Goal: Task Accomplishment & Management: Manage account settings

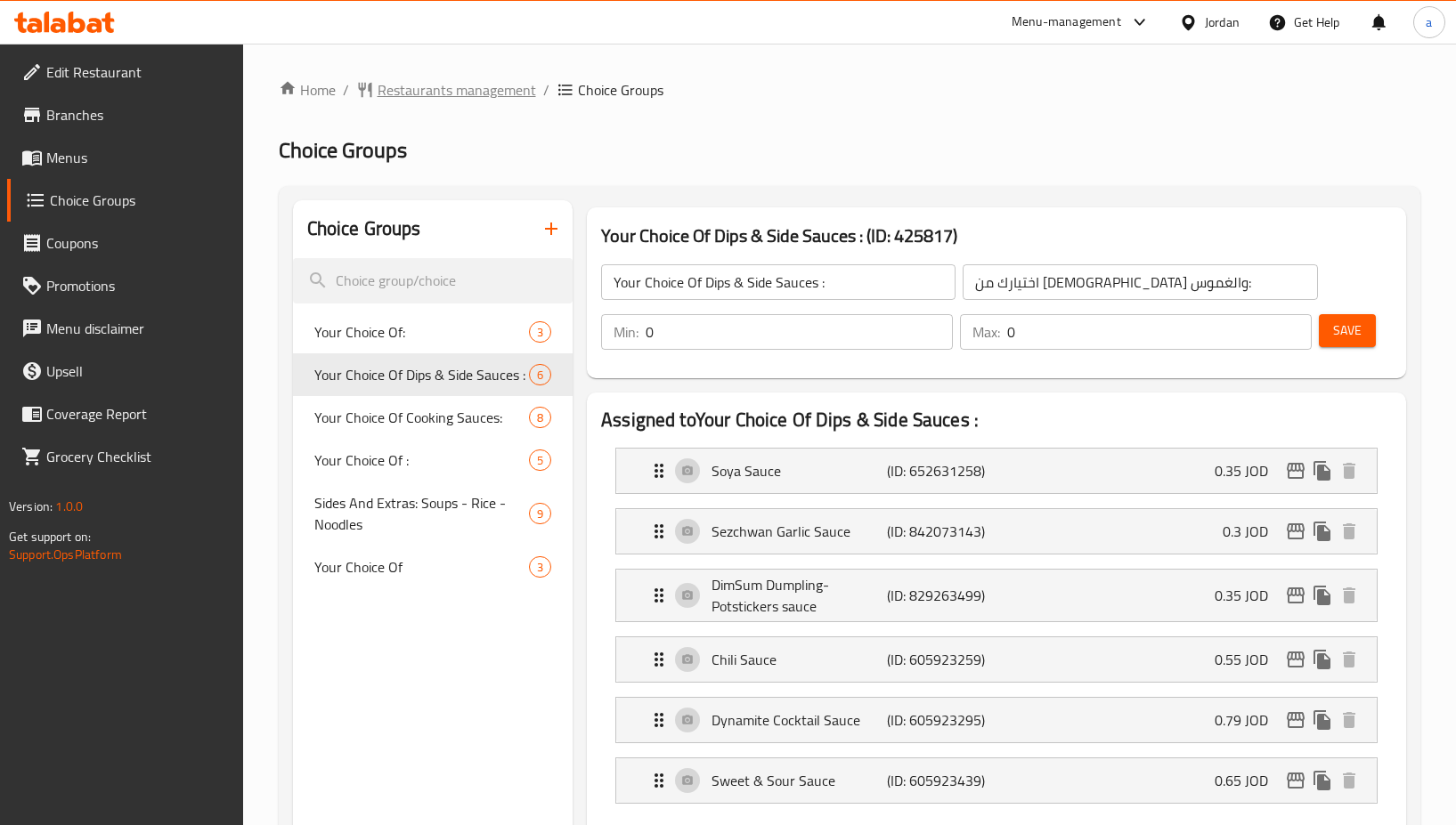
click at [490, 93] on span "Restaurants management" at bounding box center [456, 89] width 159 height 21
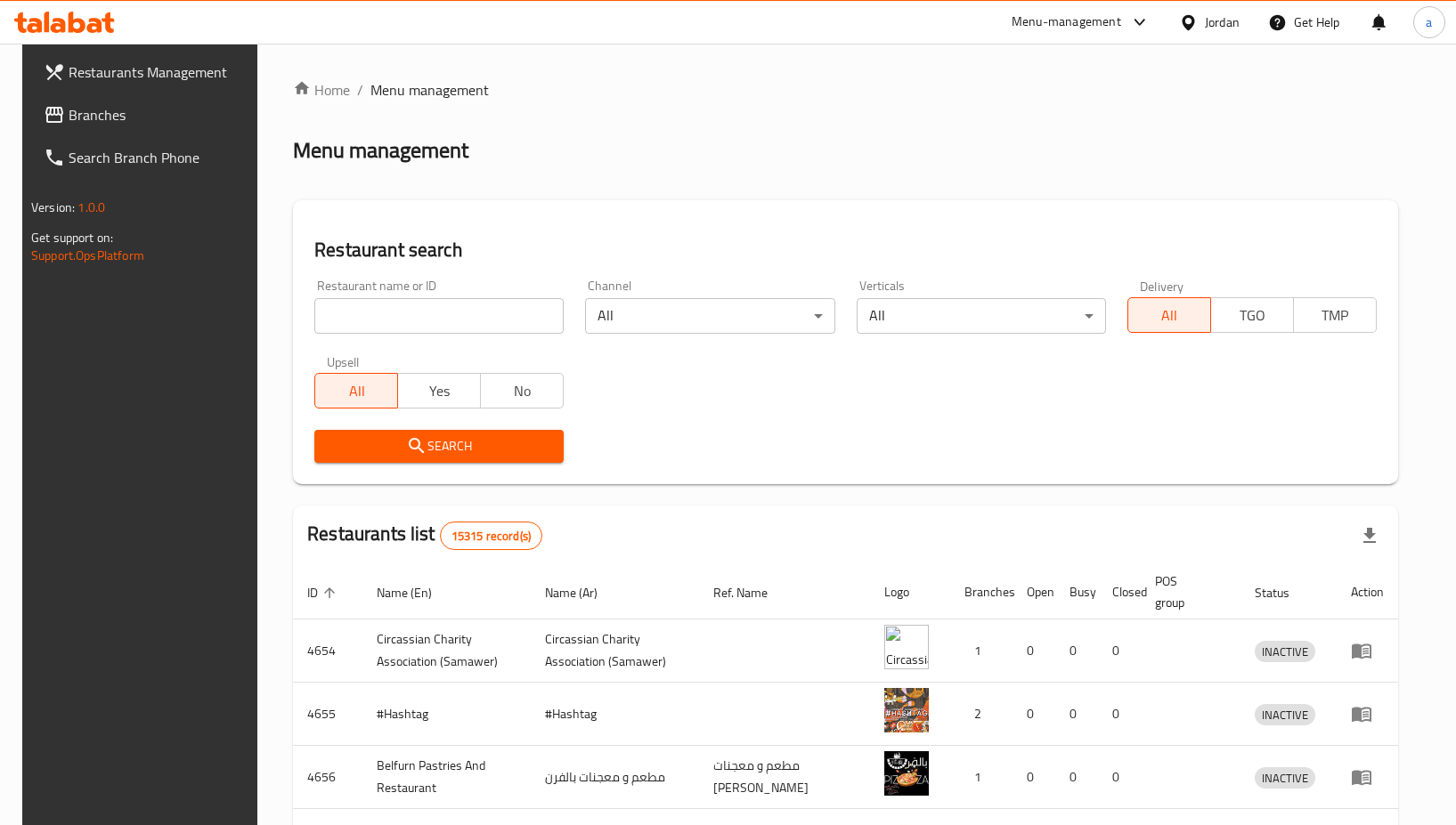
click at [1236, 32] on div "Jordan" at bounding box center [1222, 23] width 35 height 20
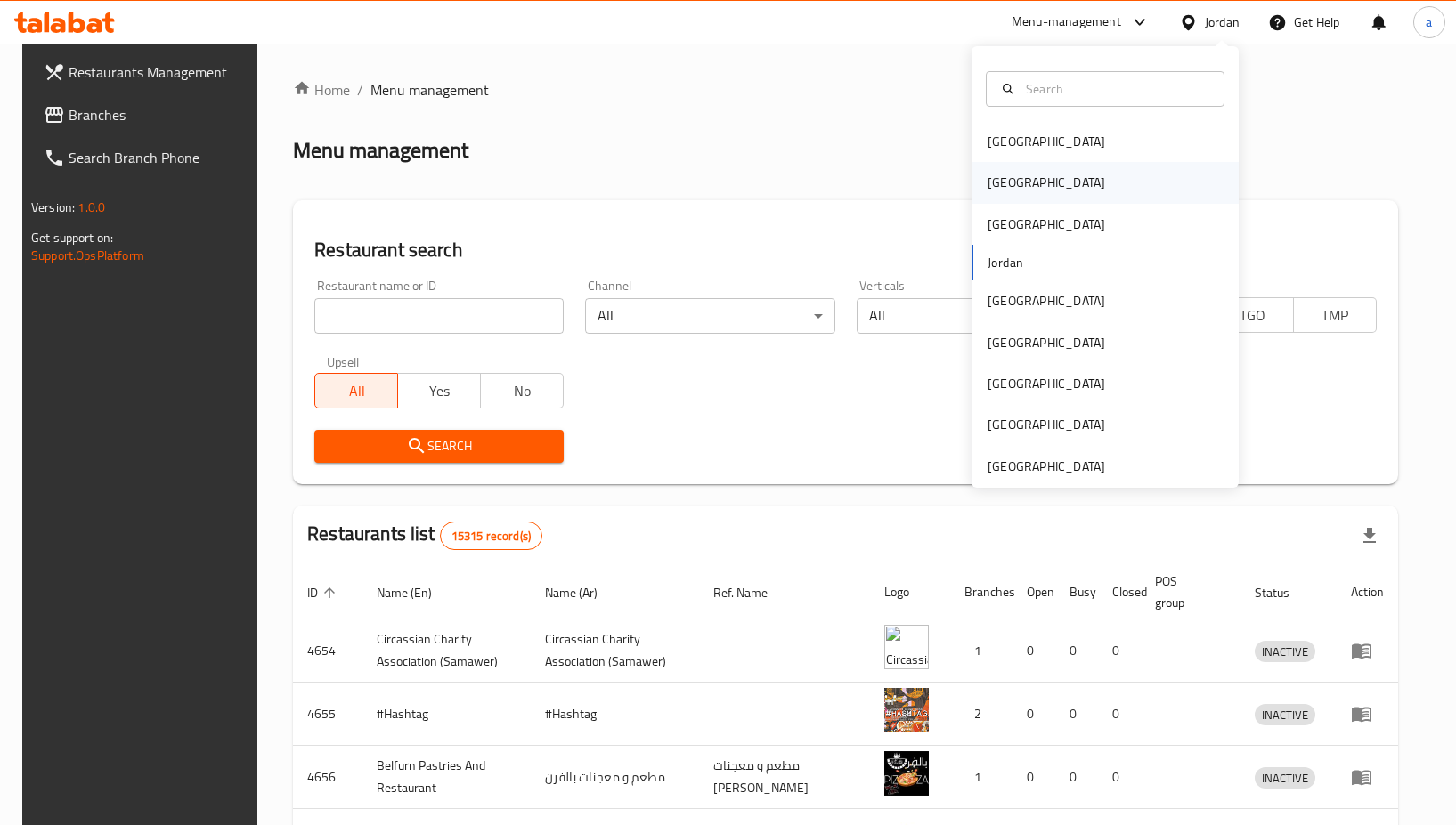
click at [1030, 178] on div "[GEOGRAPHIC_DATA]" at bounding box center [1104, 182] width 267 height 41
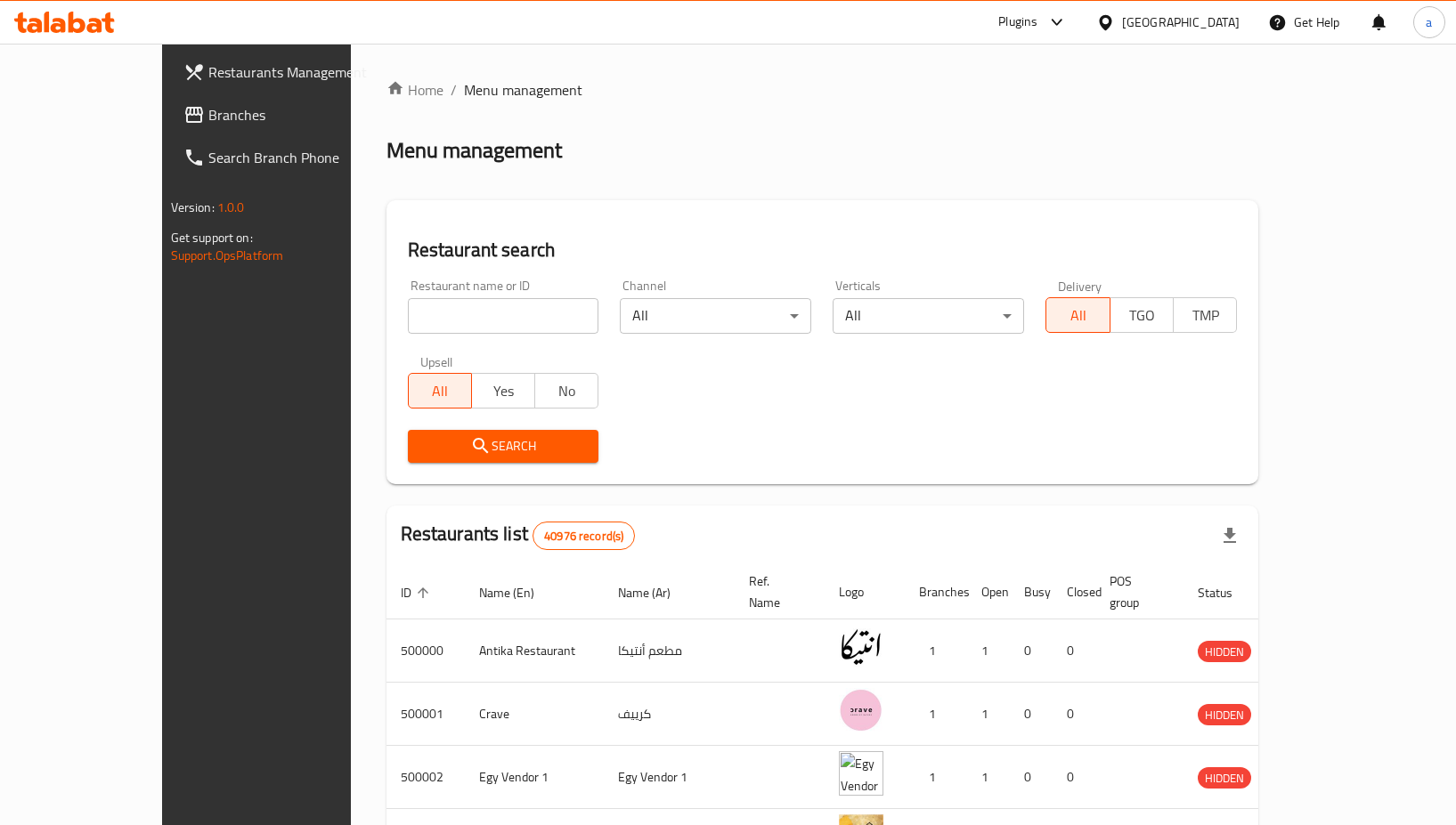
click at [169, 117] on link "Branches" at bounding box center [287, 115] width 236 height 43
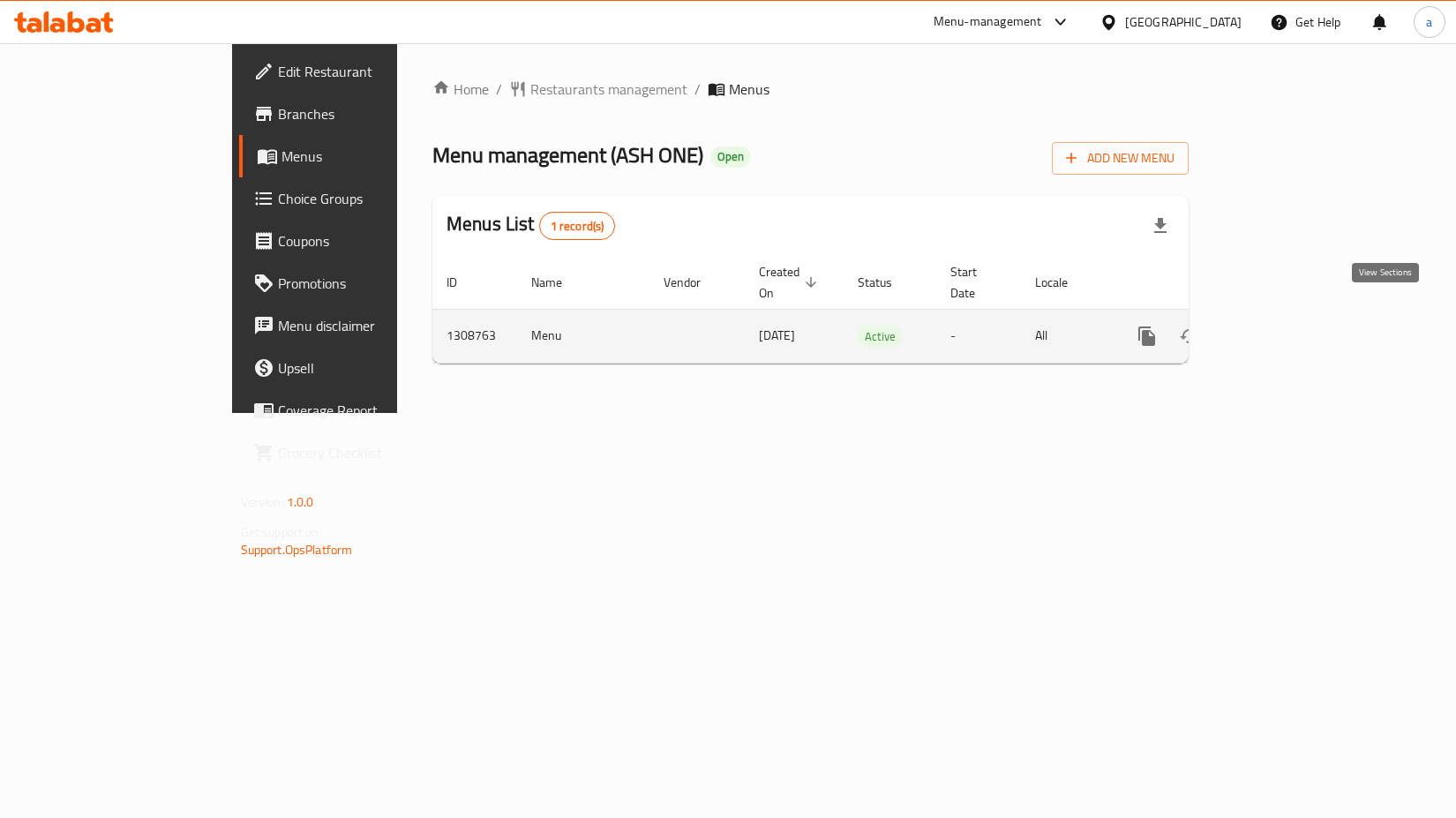
click at [1295, 315] on link "enhanced table" at bounding box center [1274, 336] width 42 height 42
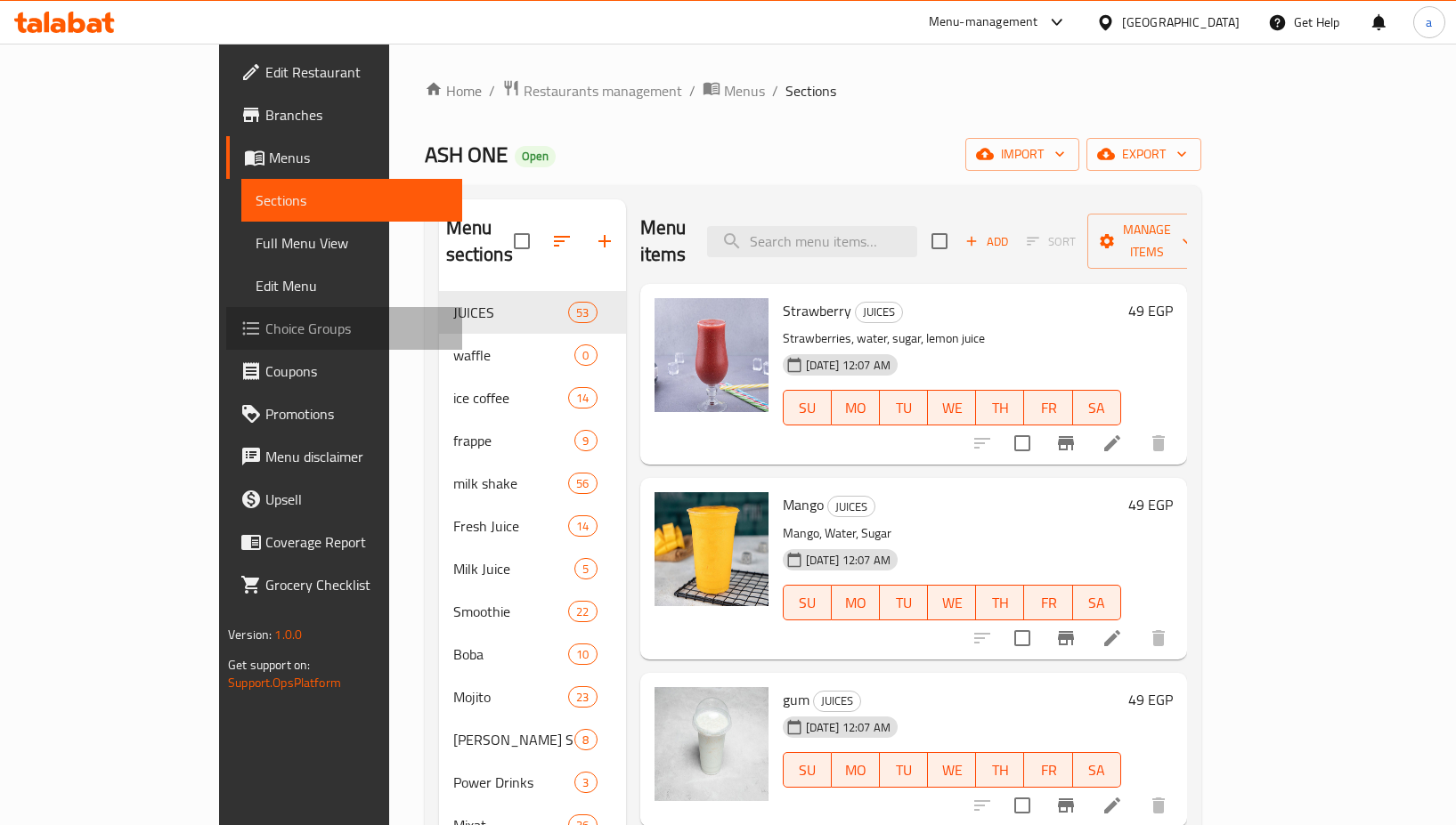
click at [265, 325] on span "Choice Groups" at bounding box center [356, 328] width 182 height 21
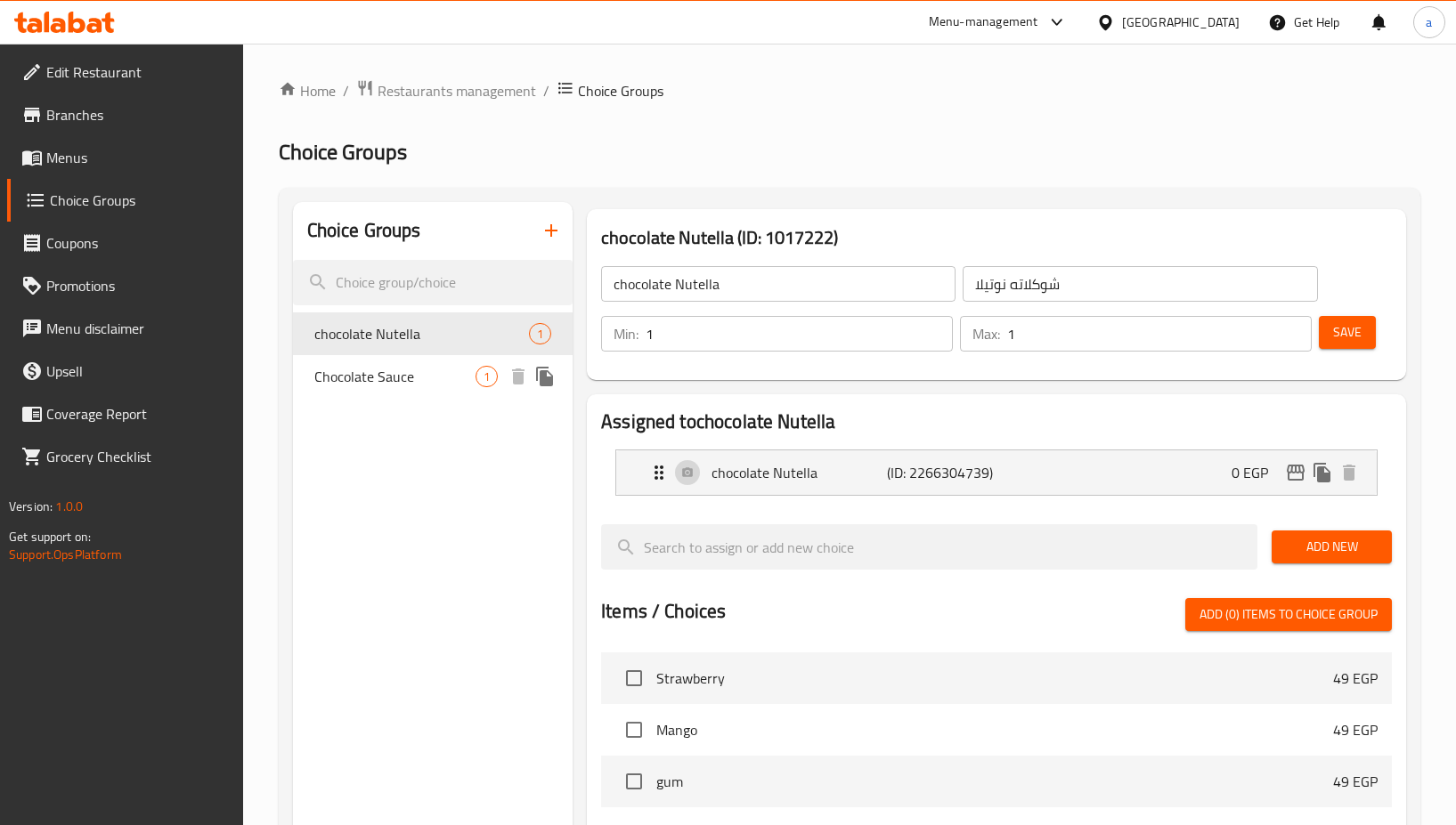
click at [343, 375] on span "Chocolate Sauce" at bounding box center [395, 376] width 161 height 21
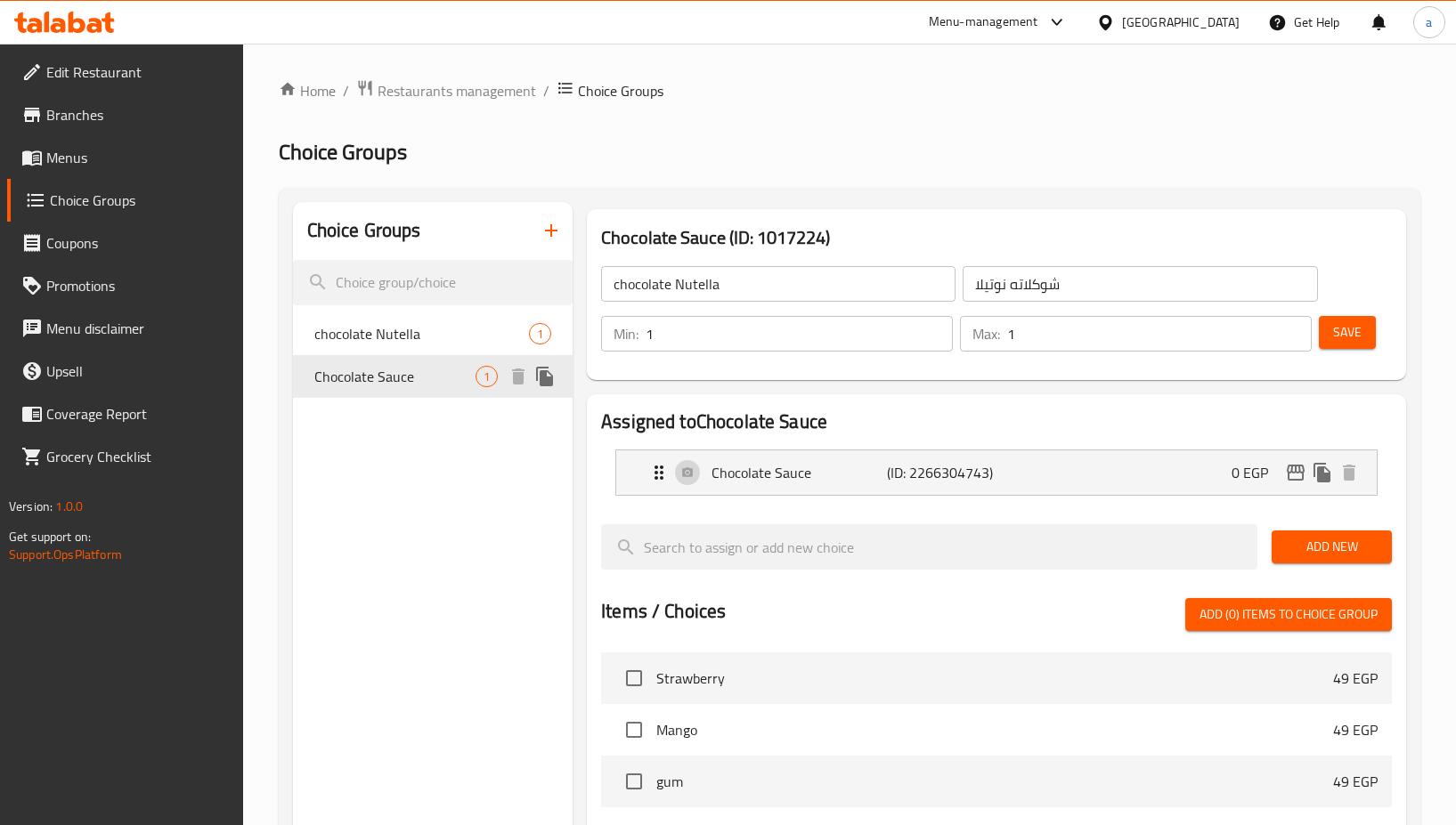
type input "Chocolate Sauce"
type input "صوص شوكلاته"
type input "0"
click at [747, 178] on div "Home / Restaurants management / Choice Groups Choice Groups Choice Groups choco…" at bounding box center [849, 689] width 1142 height 1221
click at [368, 331] on span "chocolate Nutella" at bounding box center [395, 333] width 161 height 21
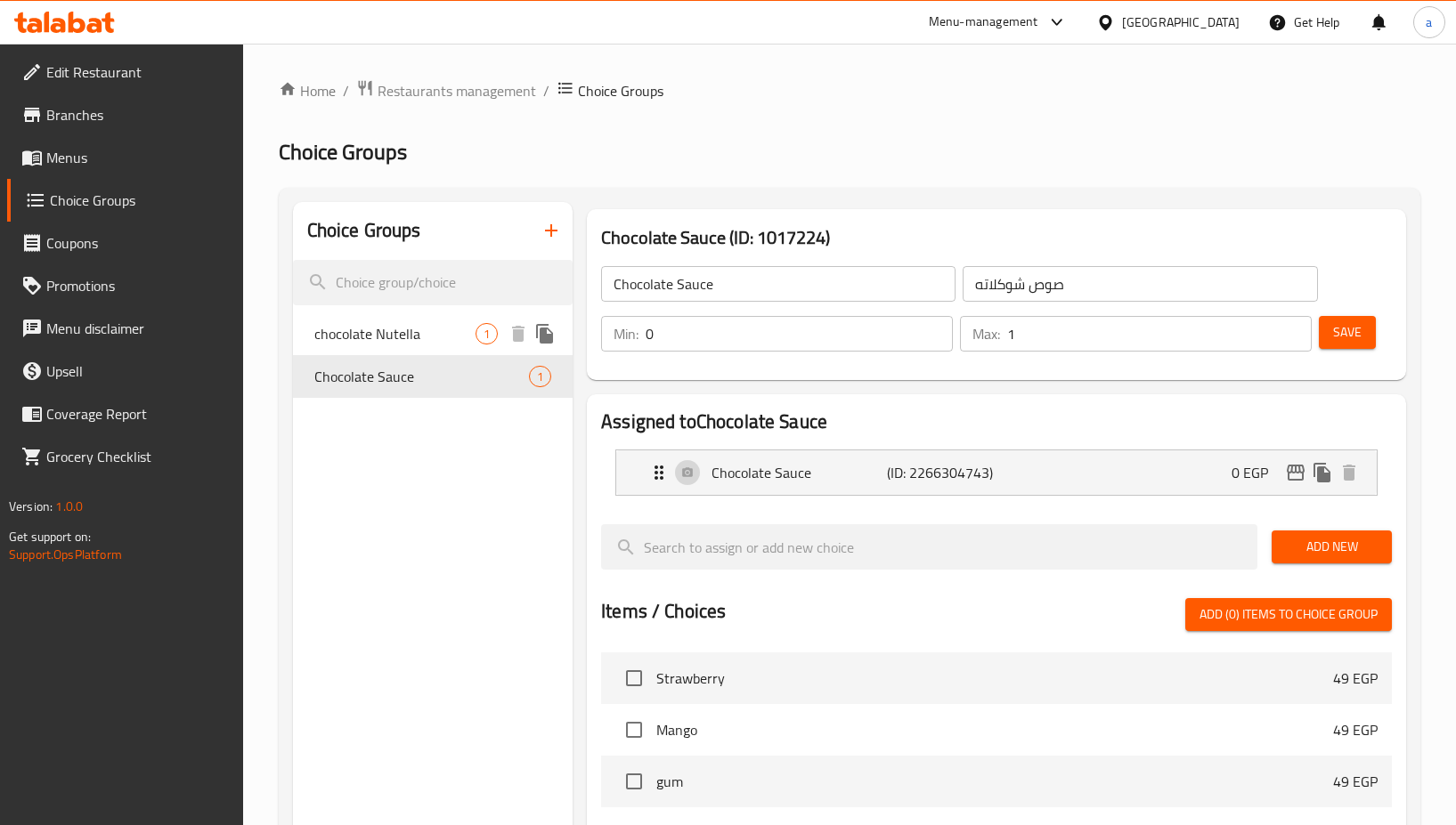
type input "chocolate Nutella"
type input "شوكلاته نوتيلا"
type input "1"
